Goal: Information Seeking & Learning: Learn about a topic

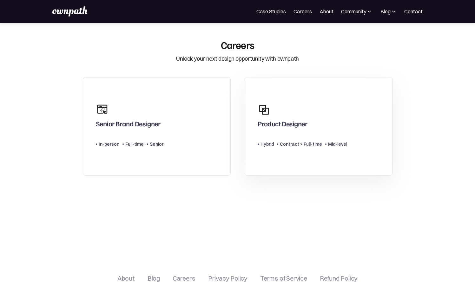
click at [301, 133] on div "Product Designer Type Level Hybrid Contract > Full-time Mid-level" at bounding box center [301, 126] width 89 height 52
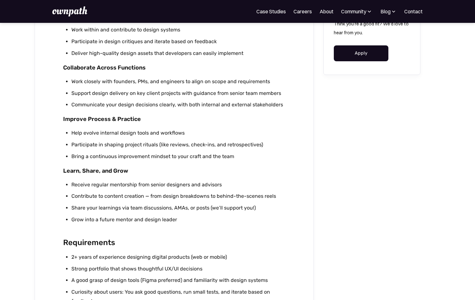
scroll to position [331, 0]
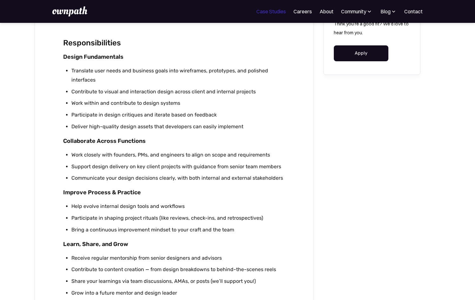
click at [277, 15] on link "Case Studies" at bounding box center [270, 12] width 29 height 8
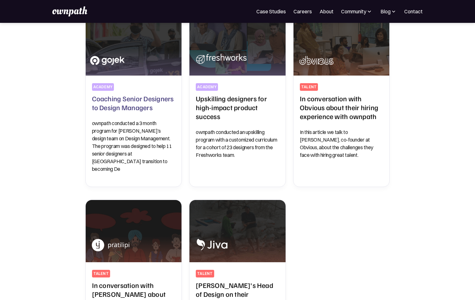
scroll to position [170, 0]
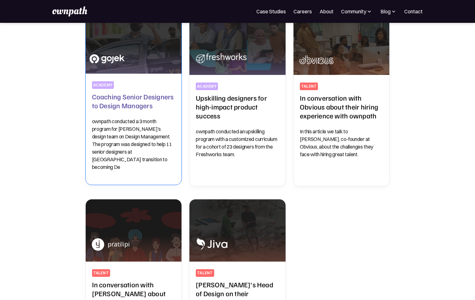
click at [146, 56] on img at bounding box center [133, 43] width 101 height 66
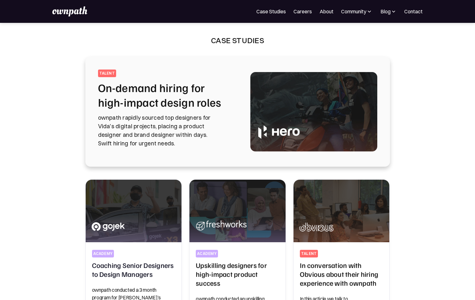
scroll to position [0, 0]
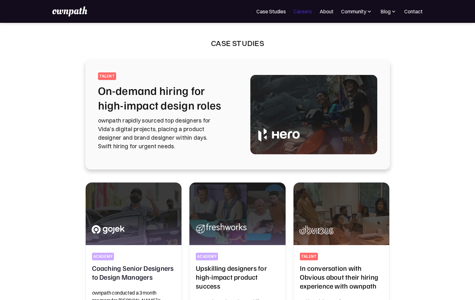
click at [304, 11] on link "Careers" at bounding box center [302, 12] width 18 height 8
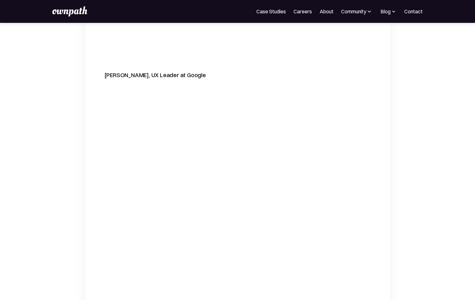
scroll to position [2037, 0]
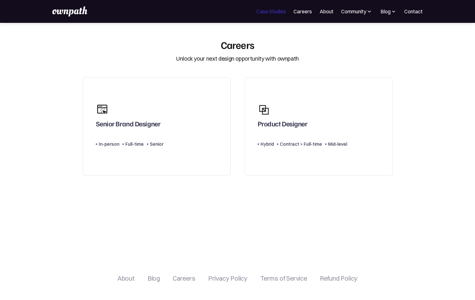
click at [271, 11] on link "Case Studies" at bounding box center [270, 12] width 29 height 8
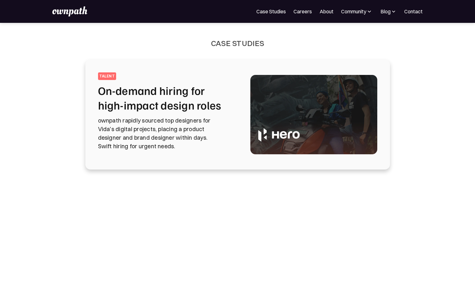
click at [336, 20] on div "For Companies Case Studies Careers About Community Events Resources Design Resi…" at bounding box center [237, 11] width 475 height 23
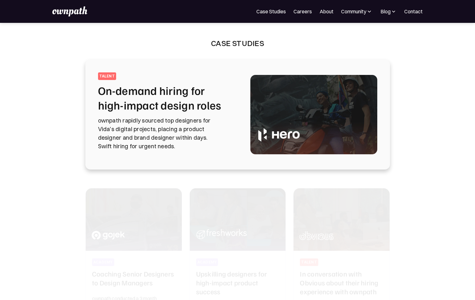
click at [316, 9] on nav "For Companies Case Studies Careers About Community Events Resources Design Resi…" at bounding box center [339, 12] width 166 height 8
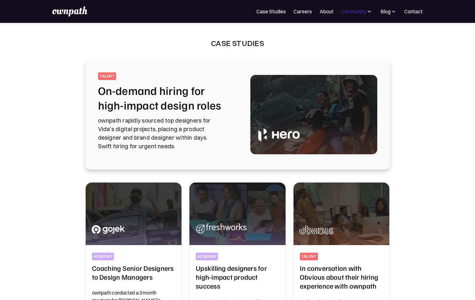
click at [354, 9] on div "Community" at bounding box center [353, 12] width 25 height 8
click at [391, 14] on img at bounding box center [393, 11] width 6 height 6
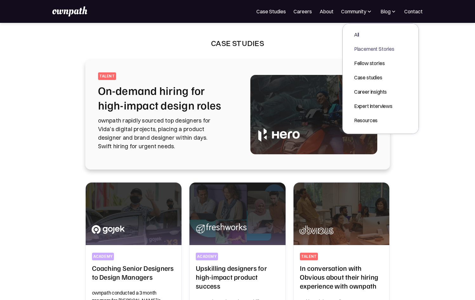
click at [370, 46] on div "Placement Stories" at bounding box center [374, 49] width 40 height 8
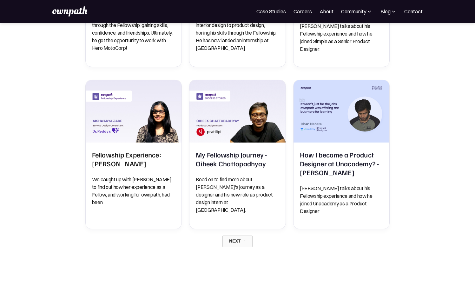
scroll to position [483, 0]
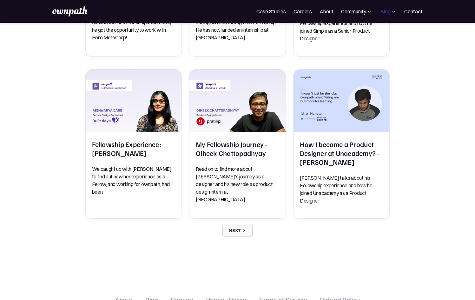
click at [387, 12] on div "Blog" at bounding box center [385, 12] width 10 height 8
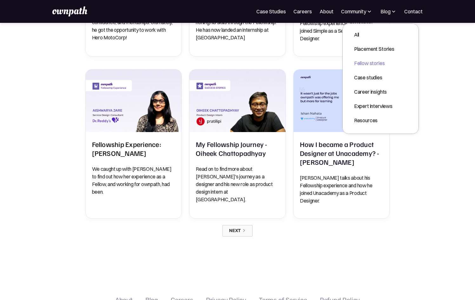
click at [370, 62] on div "Fellow stories" at bounding box center [374, 63] width 40 height 8
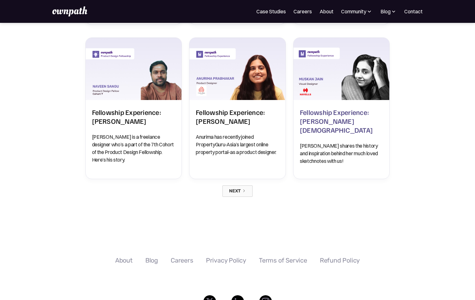
scroll to position [511, 0]
